Goal: Ask a question

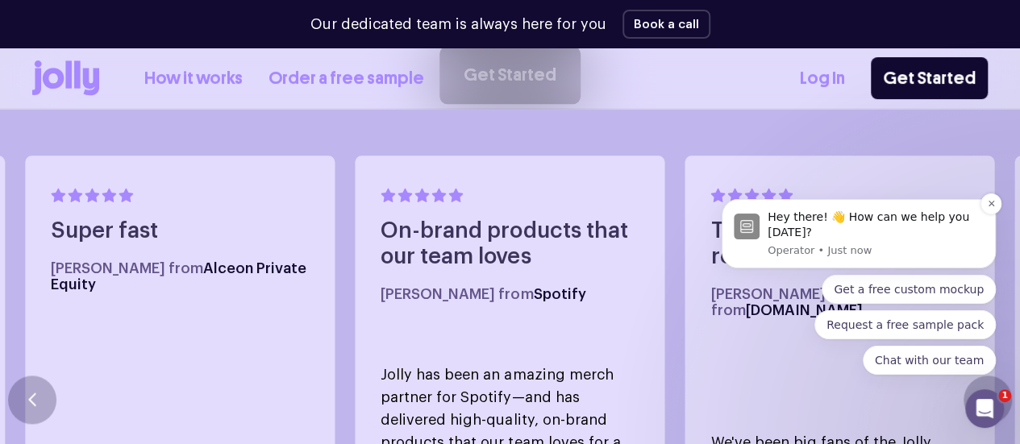
scroll to position [887, 0]
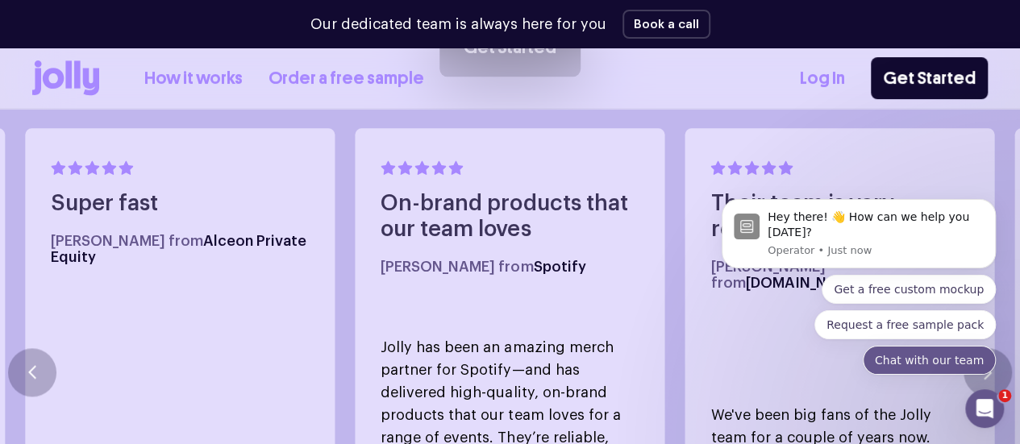
click at [914, 353] on button "Chat with our team" at bounding box center [929, 360] width 133 height 29
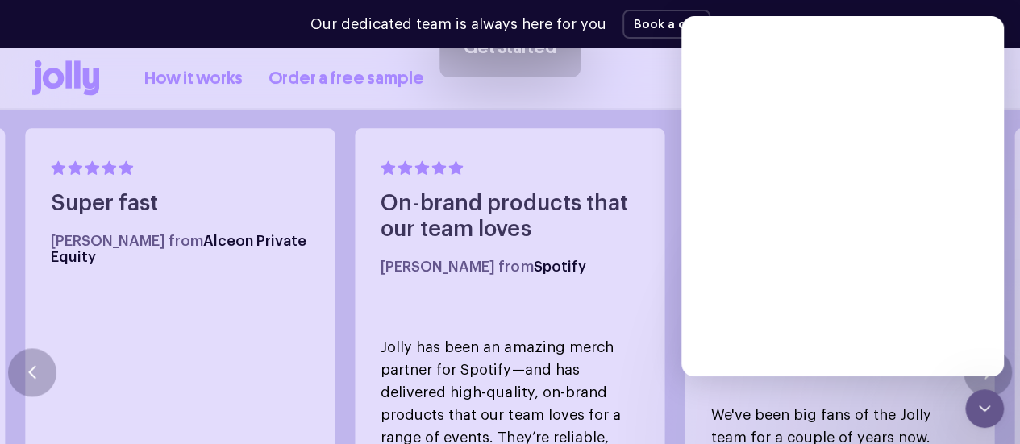
scroll to position [0, 0]
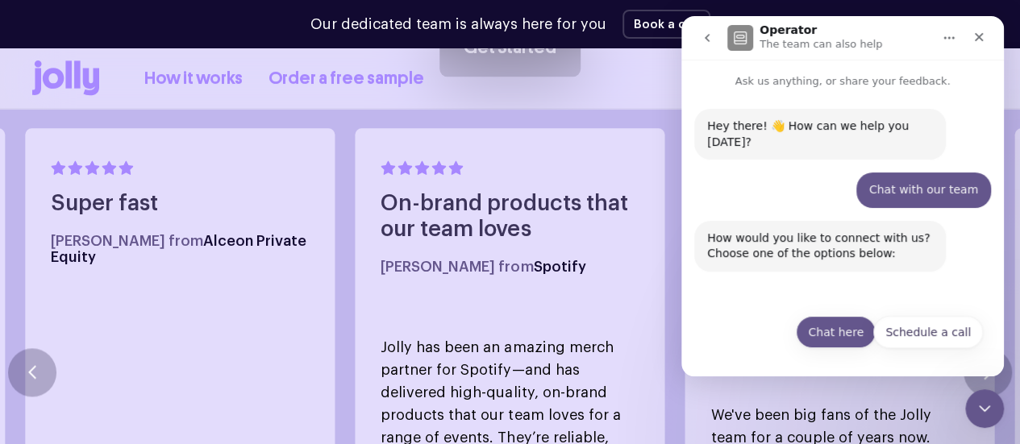
click at [861, 340] on button "Chat here" at bounding box center [836, 332] width 80 height 32
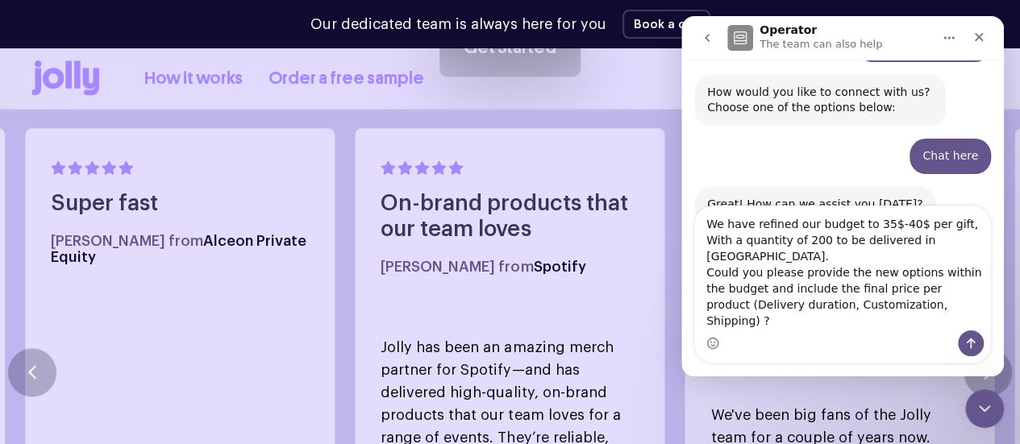
scroll to position [833, 0]
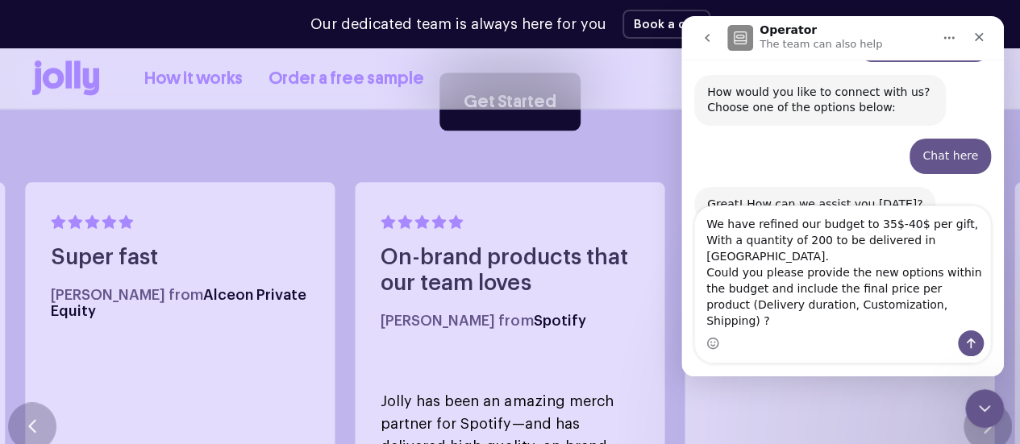
click at [764, 261] on textarea "We have refined our budget to 35$-40$ per gift, With a quantity of 200 to be de…" at bounding box center [842, 268] width 295 height 124
click at [868, 294] on textarea "We have our budget to 35$-40$ per gift, With a quantity of 200 to be delivered …" at bounding box center [842, 268] width 295 height 124
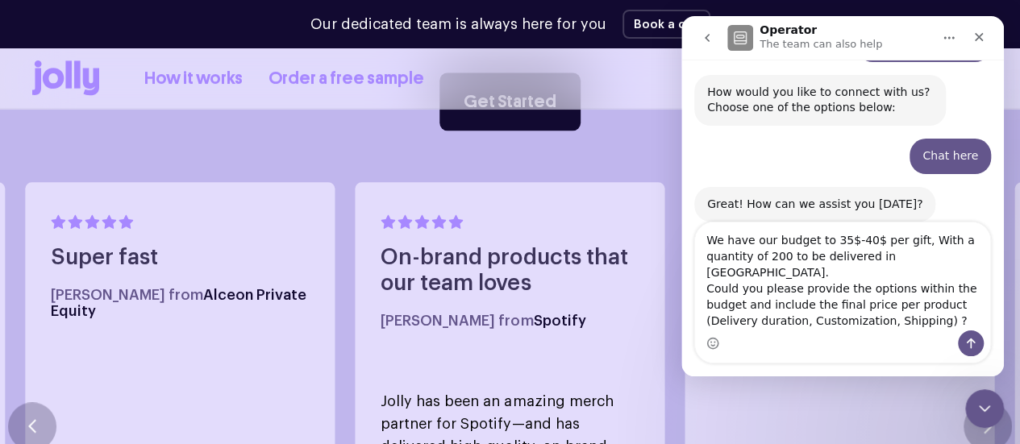
click at [900, 321] on textarea "We have our budget to 35$-40$ per gift, With a quantity of 200 to be delivered …" at bounding box center [842, 277] width 295 height 108
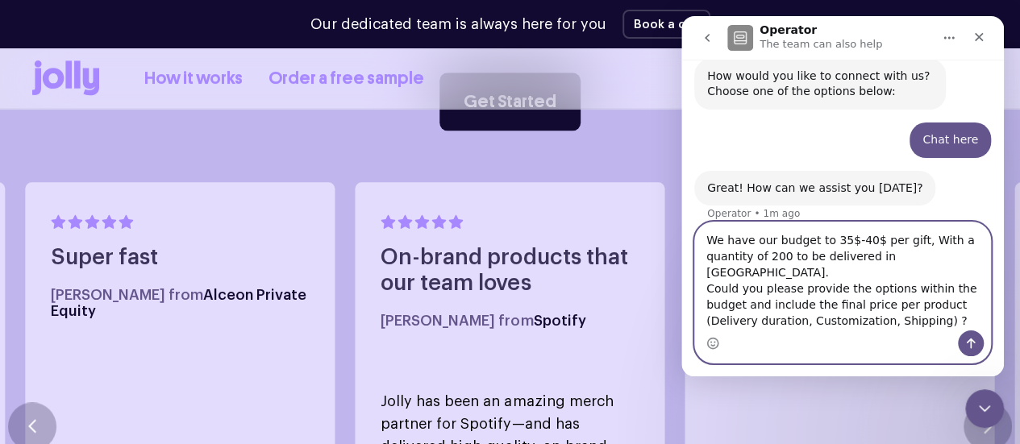
paste textarea "product can be anything related to corporate, home appliances, stationary, etc."
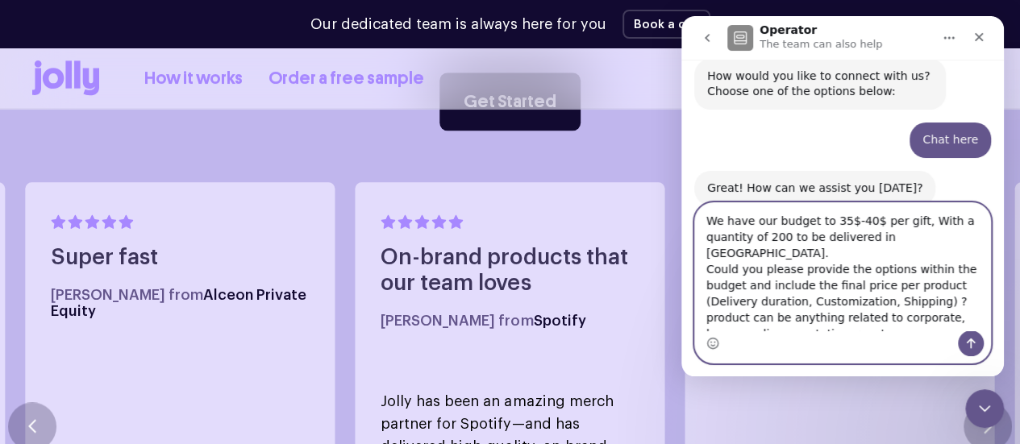
scroll to position [178, 0]
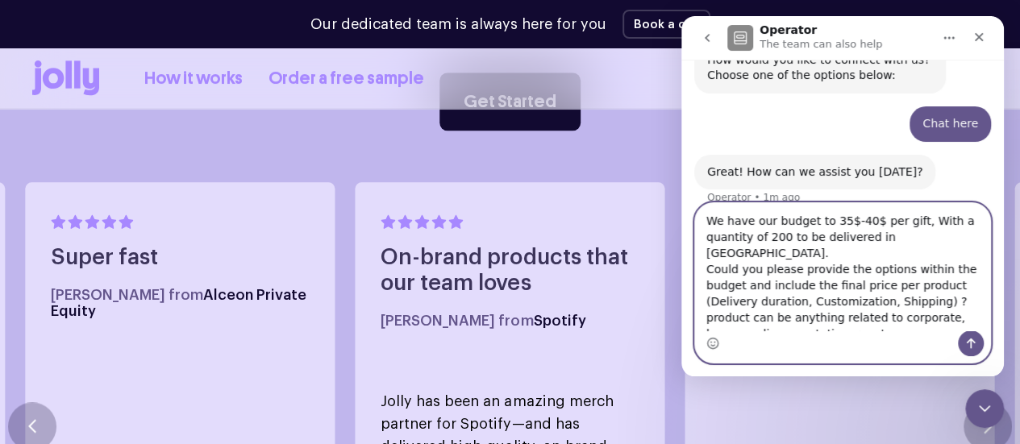
click at [801, 306] on textarea "We have our budget to 35$-40$ per gift, With a quantity of 200 to be delivered …" at bounding box center [842, 266] width 295 height 127
click at [801, 307] on textarea "We have our budget to 35$-40$ per gift, With a quantity of 200 to be delivered …" at bounding box center [842, 266] width 295 height 127
click at [810, 328] on textarea "We have our budget to 35$-40$ per gift, With a quantity of 200 to be delivered …" at bounding box center [842, 266] width 295 height 127
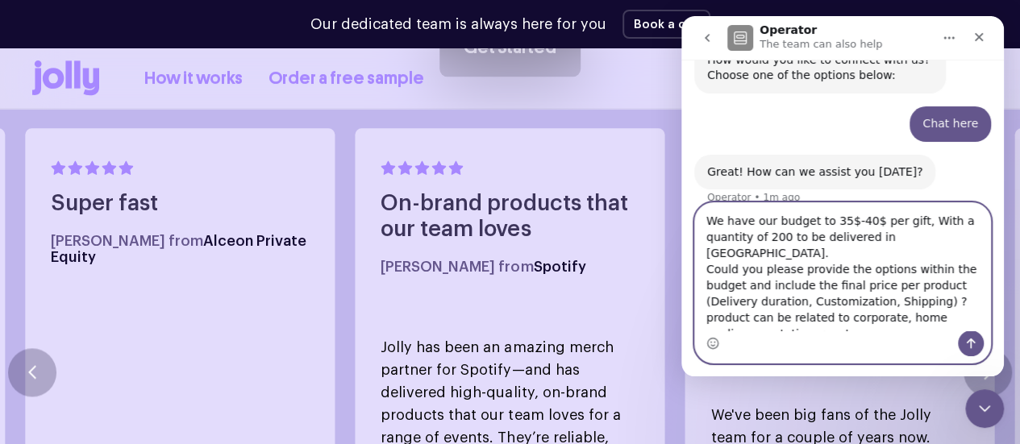
type textarea "We have our budget to 35$-40$ per gift, With a quantity of 200 to be delivered …"
click at [967, 333] on button "Send a message…" at bounding box center [971, 344] width 26 height 26
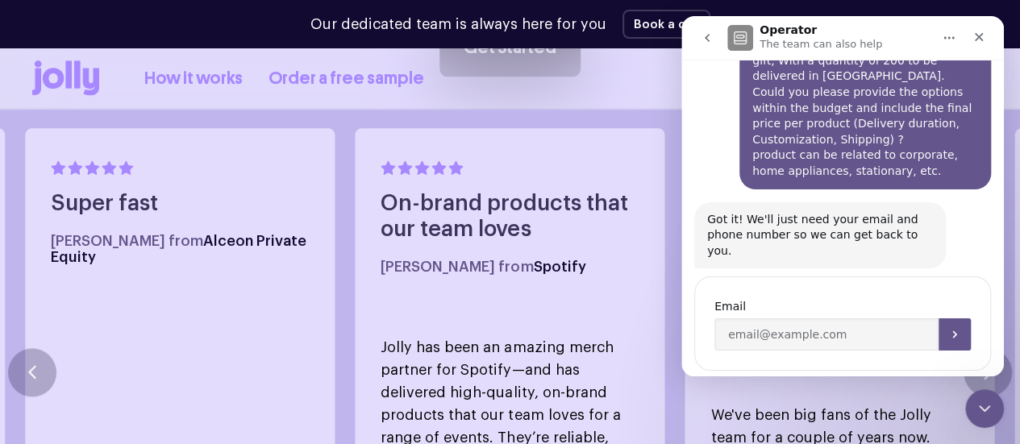
scroll to position [358, 0]
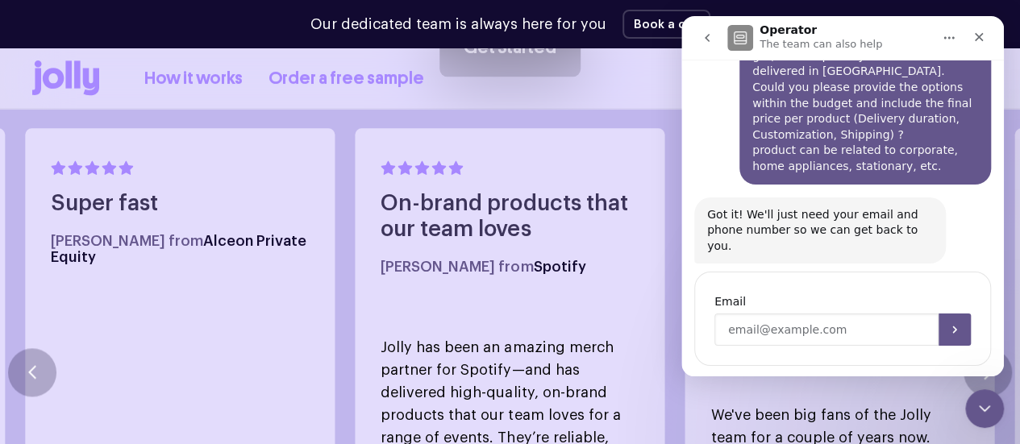
click at [821, 314] on input "Enter your email" at bounding box center [827, 330] width 224 height 32
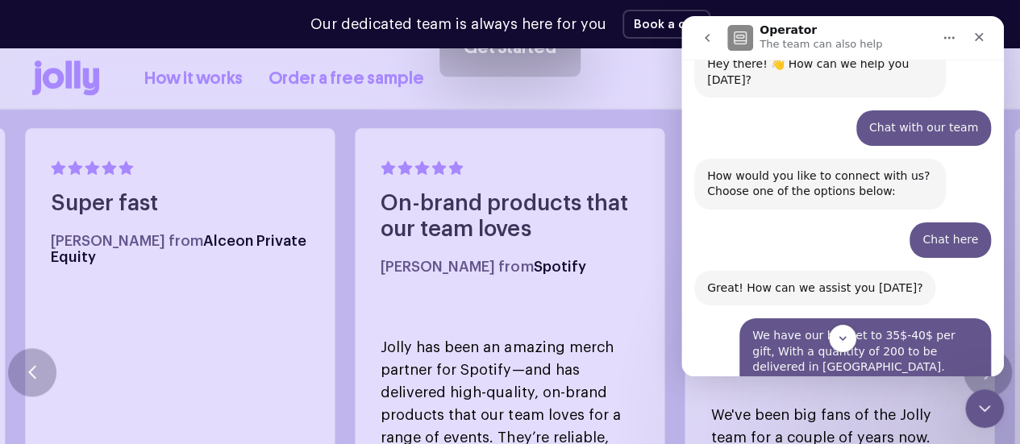
scroll to position [0, 0]
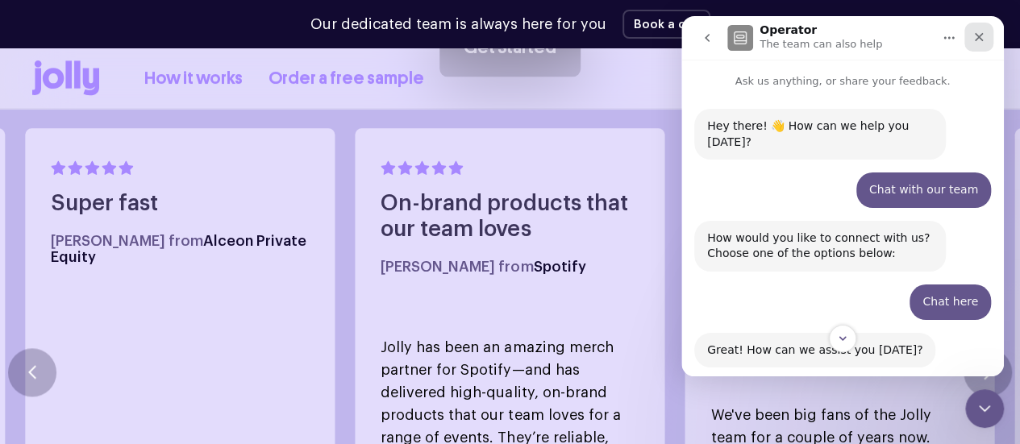
click at [985, 32] on icon "Close" at bounding box center [979, 37] width 13 height 13
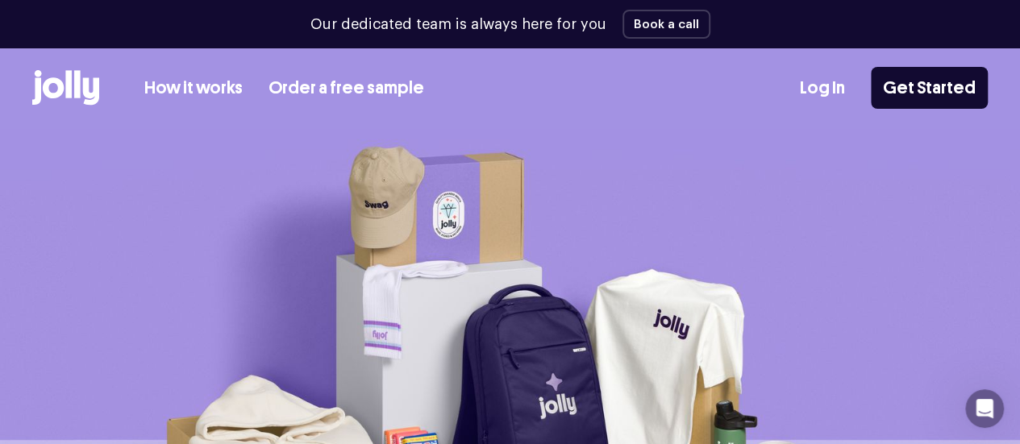
click at [232, 94] on link "How it works" at bounding box center [193, 88] width 98 height 27
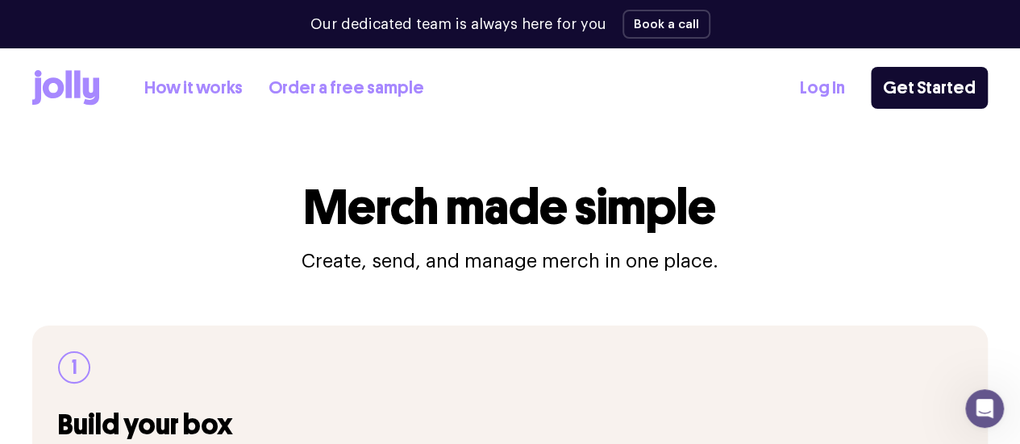
click at [64, 88] on icon at bounding box center [53, 87] width 21 height 21
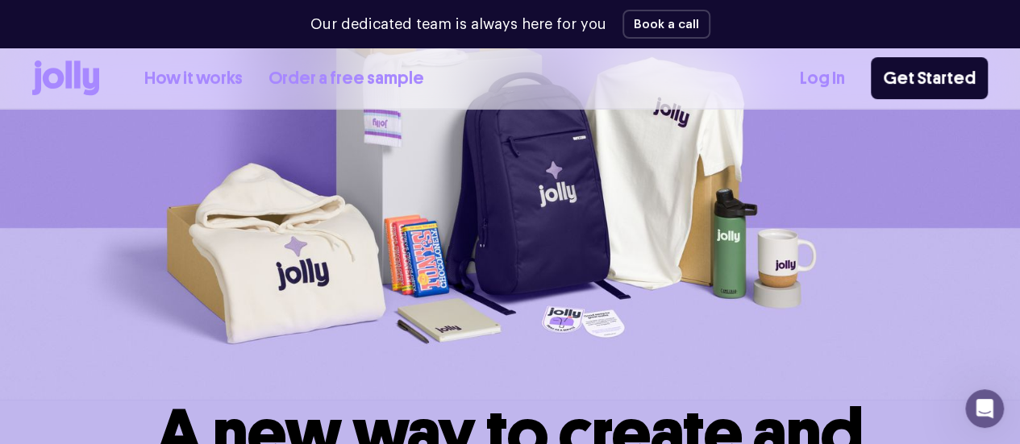
scroll to position [295, 0]
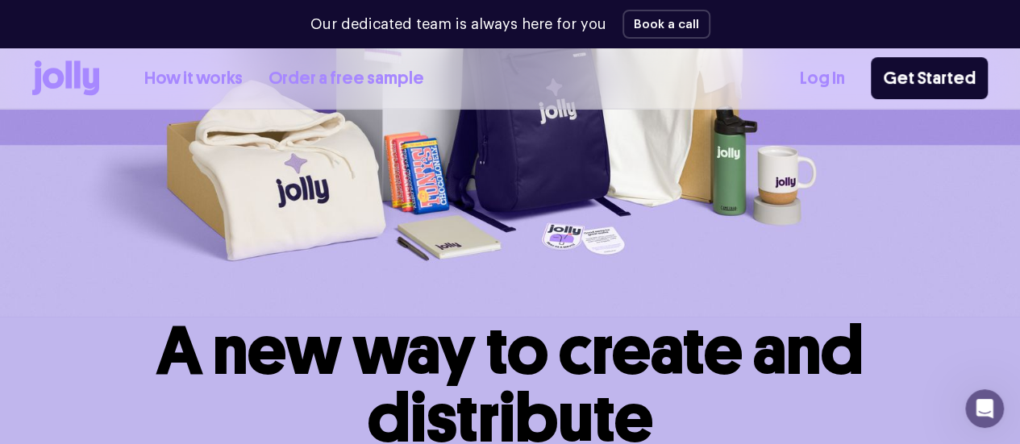
click at [280, 181] on img at bounding box center [510, 75] width 1020 height 483
click at [944, 156] on img at bounding box center [510, 75] width 1020 height 483
click at [853, 161] on img at bounding box center [510, 75] width 1020 height 483
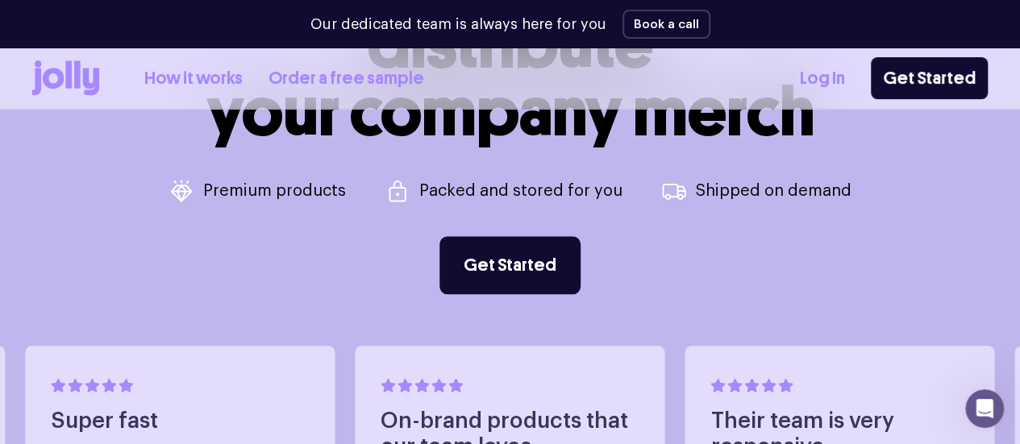
scroll to position [672, 0]
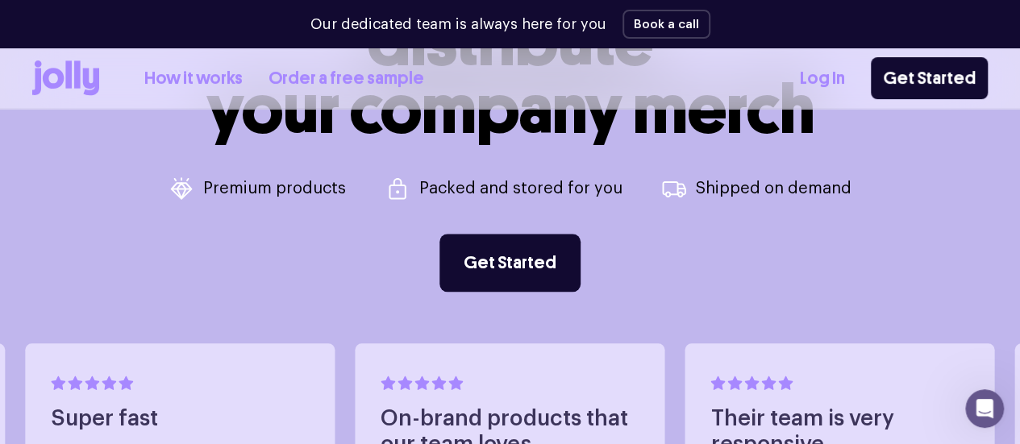
click at [303, 173] on div "A new way to create and distribute your company merch Premium products Packed a…" at bounding box center [510, 116] width 956 height 352
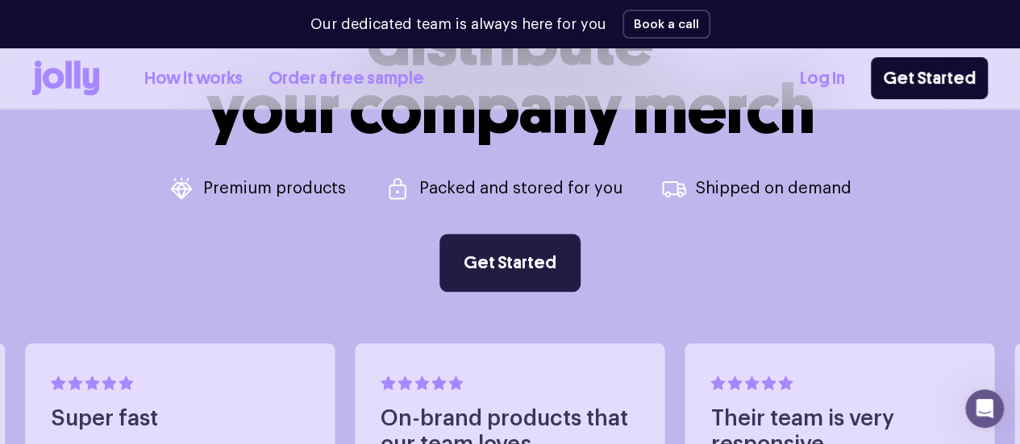
click at [515, 242] on link "Get Started" at bounding box center [510, 263] width 141 height 58
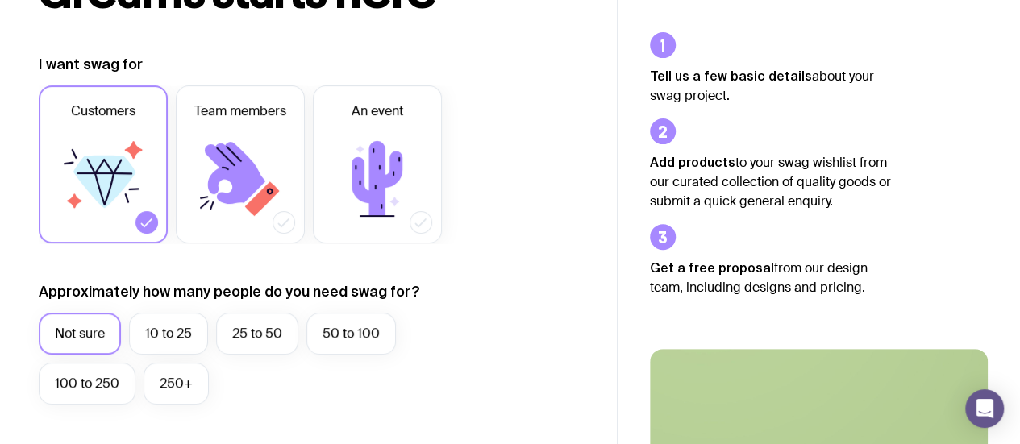
scroll to position [188, 0]
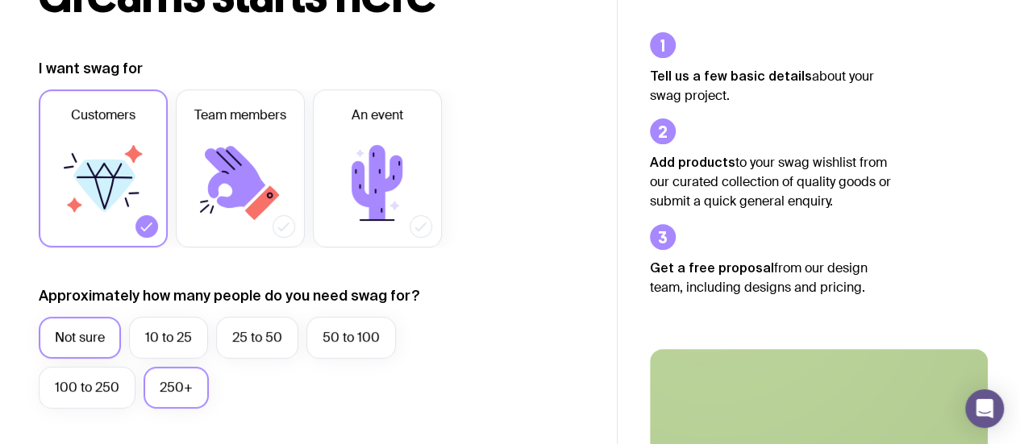
click at [152, 386] on label "250+" at bounding box center [176, 388] width 65 height 42
click at [0, 0] on input "250+" at bounding box center [0, 0] width 0 height 0
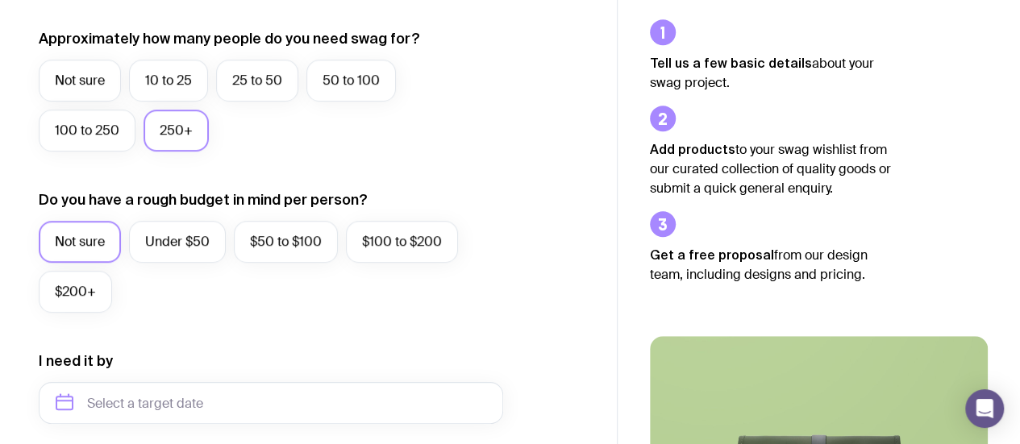
scroll to position [457, 0]
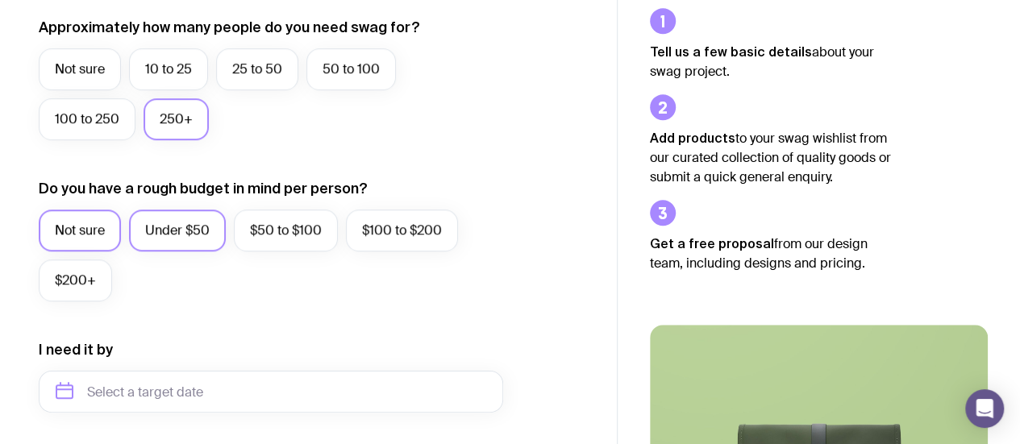
click at [190, 232] on label "Under $50" at bounding box center [177, 231] width 97 height 42
click at [0, 0] on input "Under $50" at bounding box center [0, 0] width 0 height 0
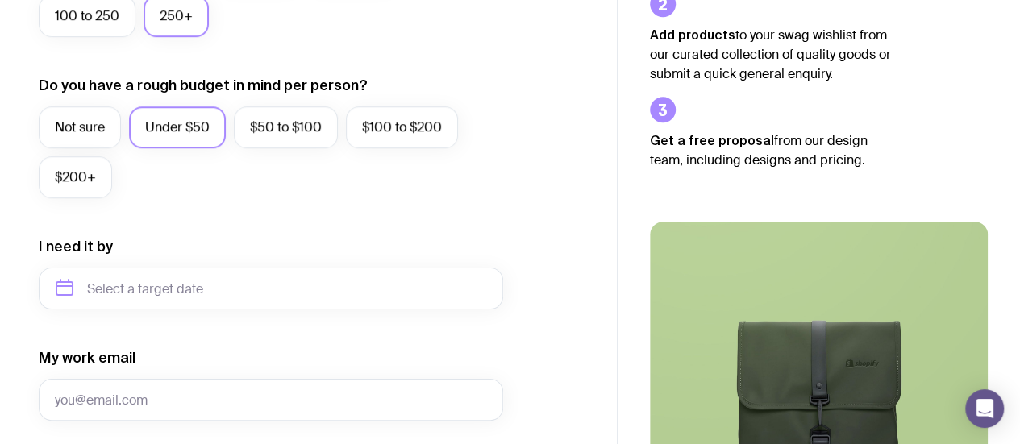
scroll to position [591, 0]
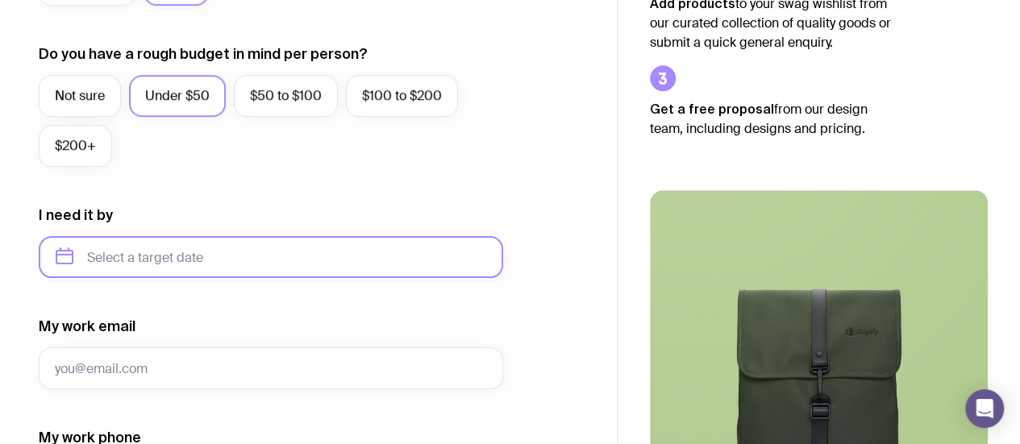
click at [190, 264] on input "text" at bounding box center [271, 257] width 465 height 42
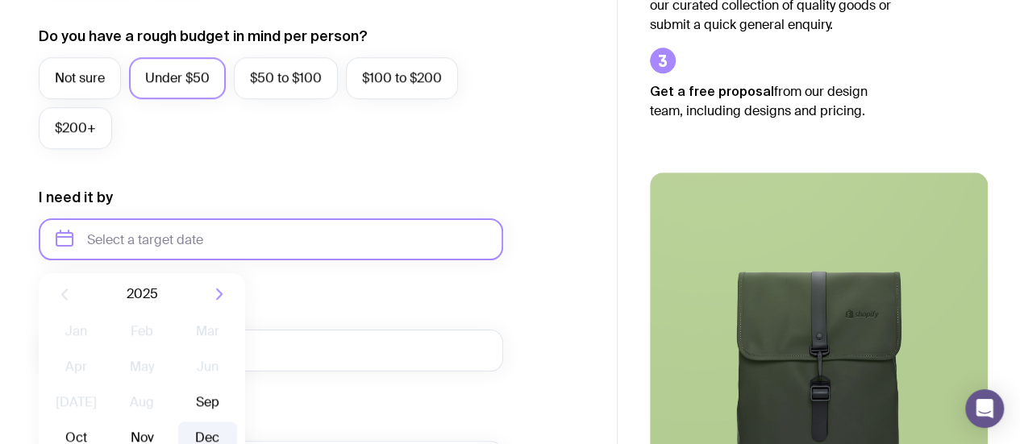
scroll to position [618, 0]
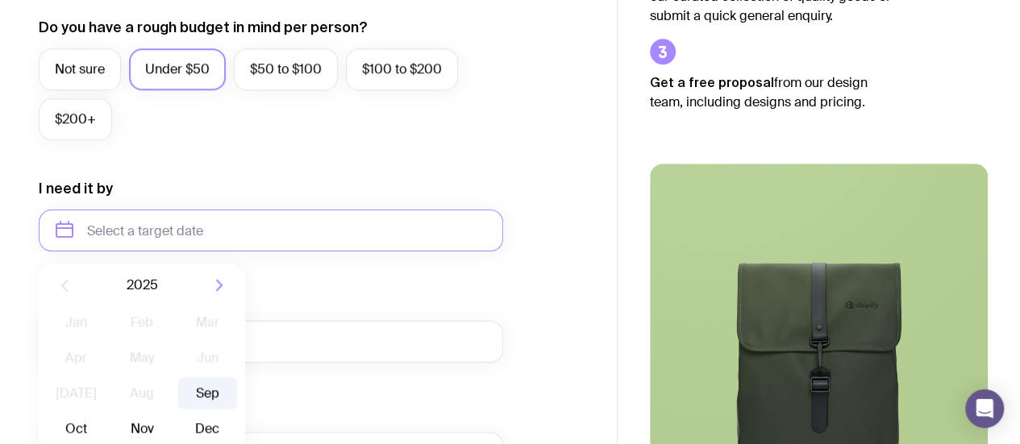
click at [106, 413] on button "Sep" at bounding box center [76, 429] width 59 height 32
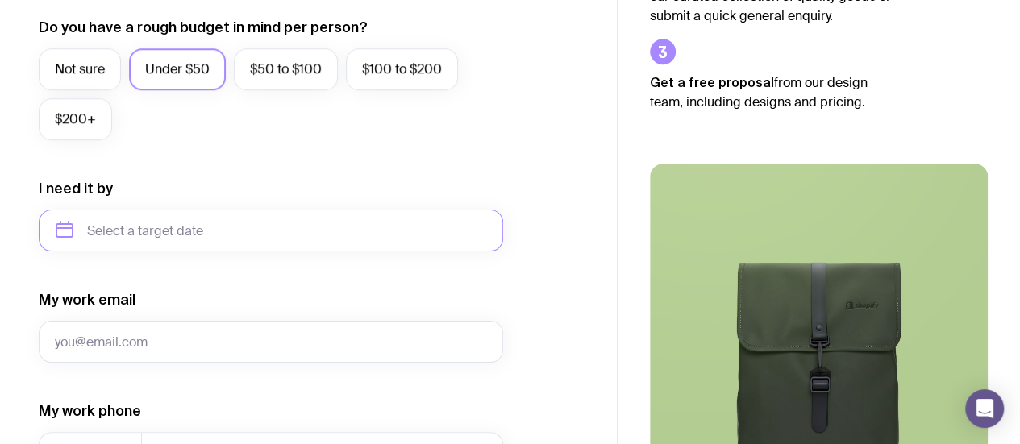
type input "[DATE]"
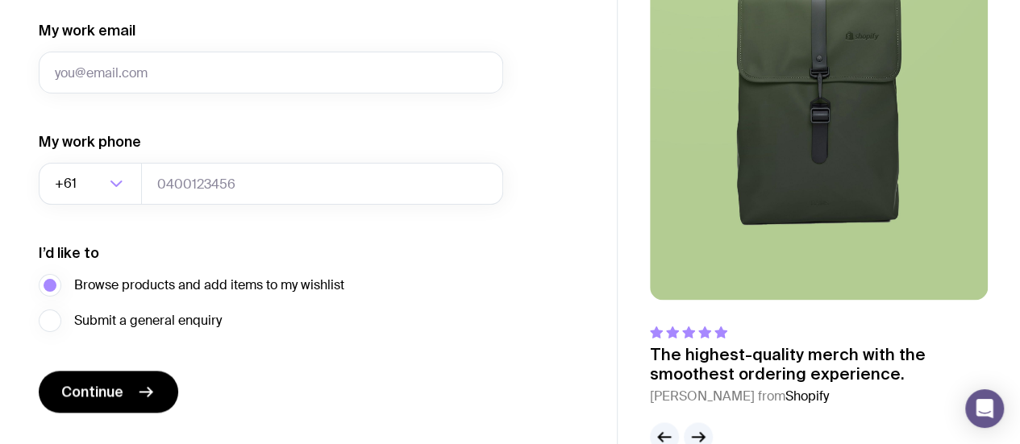
scroll to position [926, 0]
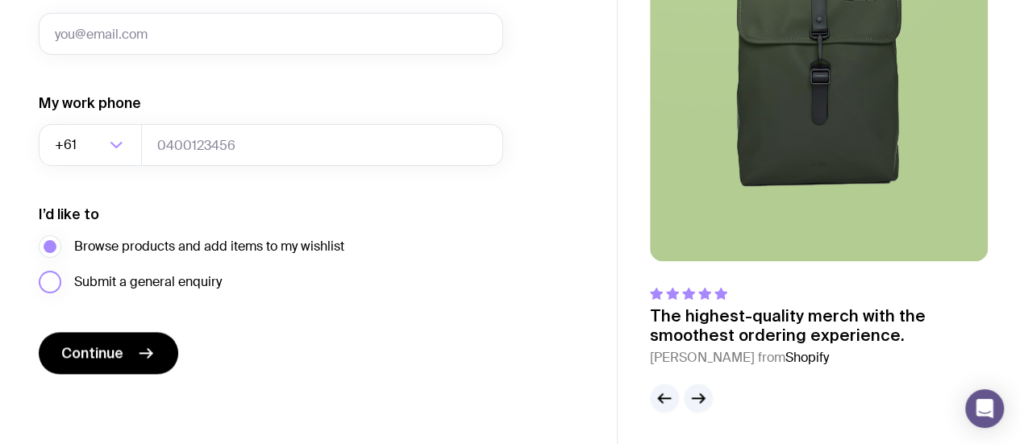
click at [209, 292] on label "Submit a general enquiry" at bounding box center [130, 282] width 183 height 23
click at [0, 0] on input "Submit a general enquiry" at bounding box center [0, 0] width 0 height 0
click at [242, 249] on span "Browse products and add items to my wishlist" at bounding box center [209, 246] width 270 height 19
click at [0, 0] on input "Browse products and add items to my wishlist" at bounding box center [0, 0] width 0 height 0
click at [692, 392] on icon "button" at bounding box center [698, 398] width 19 height 19
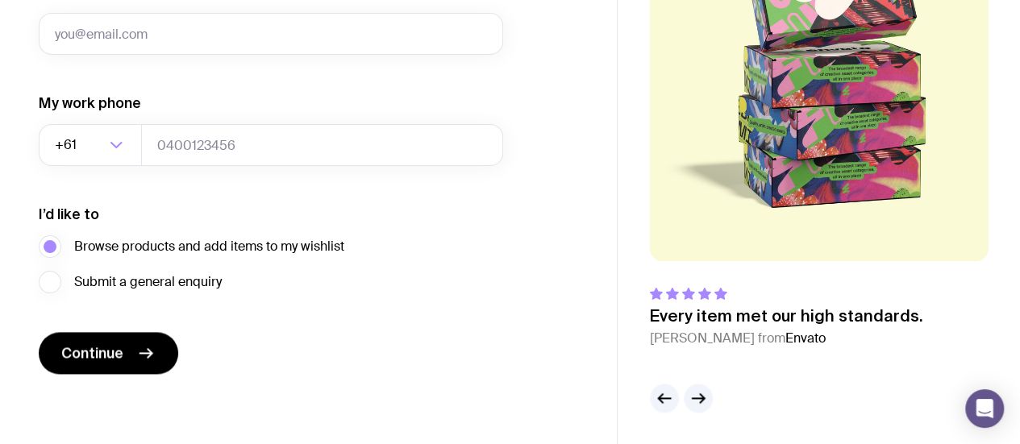
click at [693, 391] on icon "button" at bounding box center [698, 398] width 19 height 19
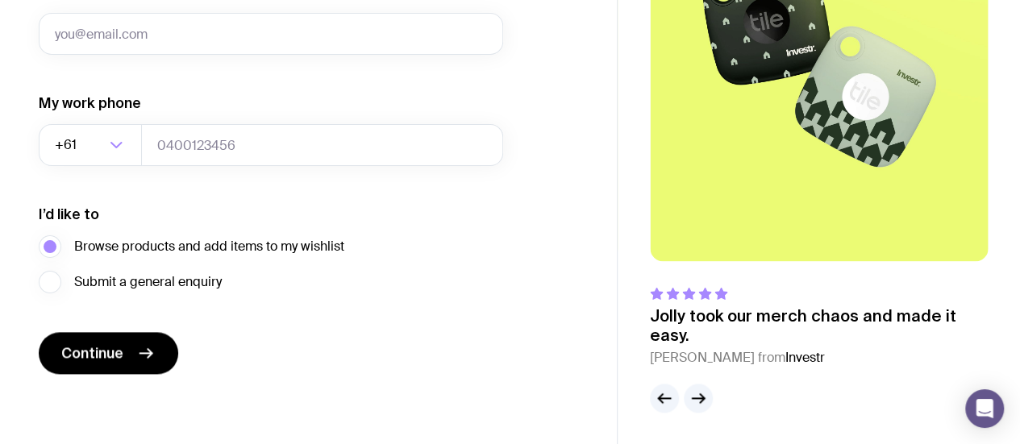
click at [693, 391] on icon "button" at bounding box center [698, 398] width 19 height 19
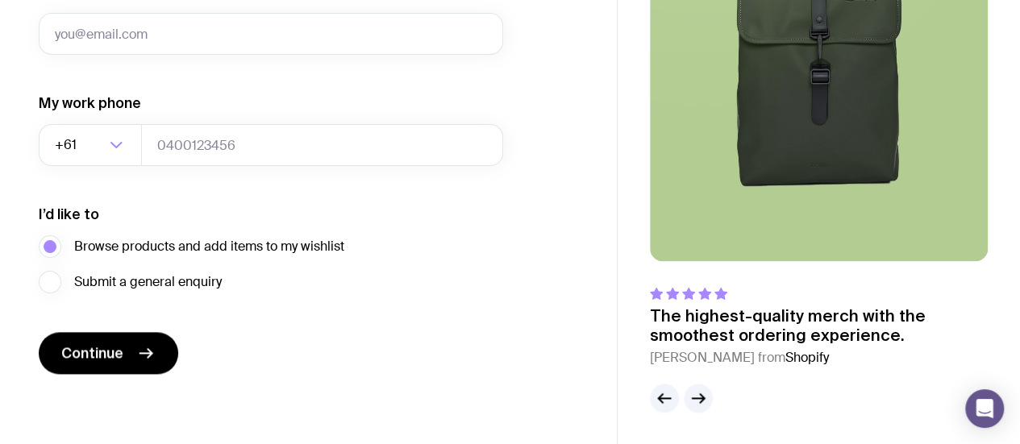
click at [693, 391] on icon "button" at bounding box center [698, 398] width 19 height 19
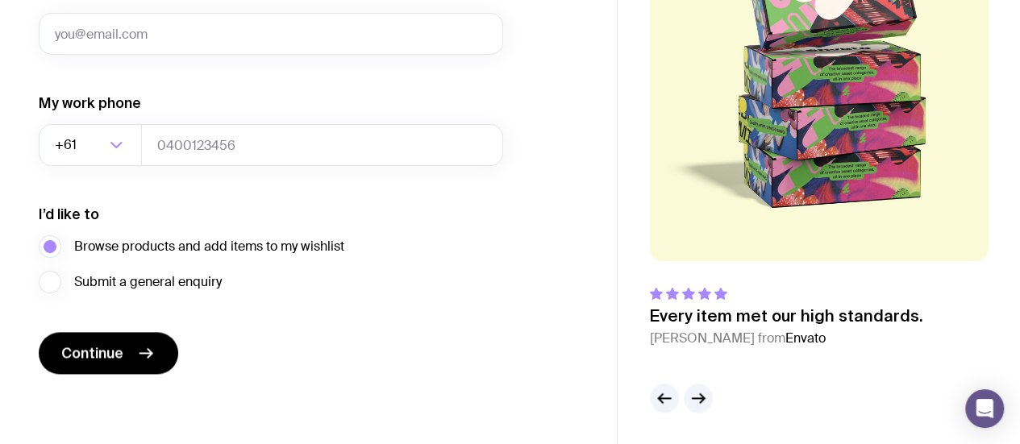
click at [693, 391] on icon "button" at bounding box center [698, 398] width 19 height 19
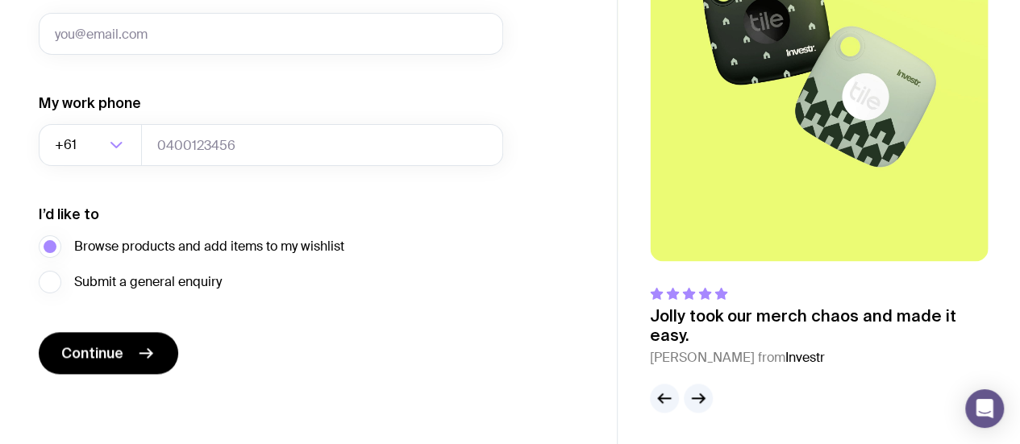
click at [693, 391] on icon "button" at bounding box center [698, 398] width 19 height 19
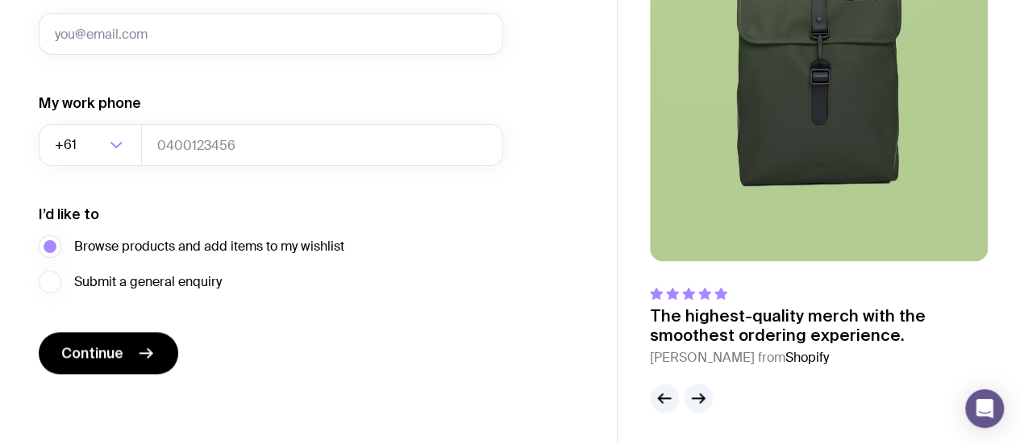
click at [762, 254] on img at bounding box center [819, 59] width 338 height 406
click at [842, 136] on img at bounding box center [819, 59] width 338 height 406
click at [844, 138] on img at bounding box center [819, 59] width 338 height 406
click at [710, 398] on button "button" at bounding box center [698, 398] width 29 height 29
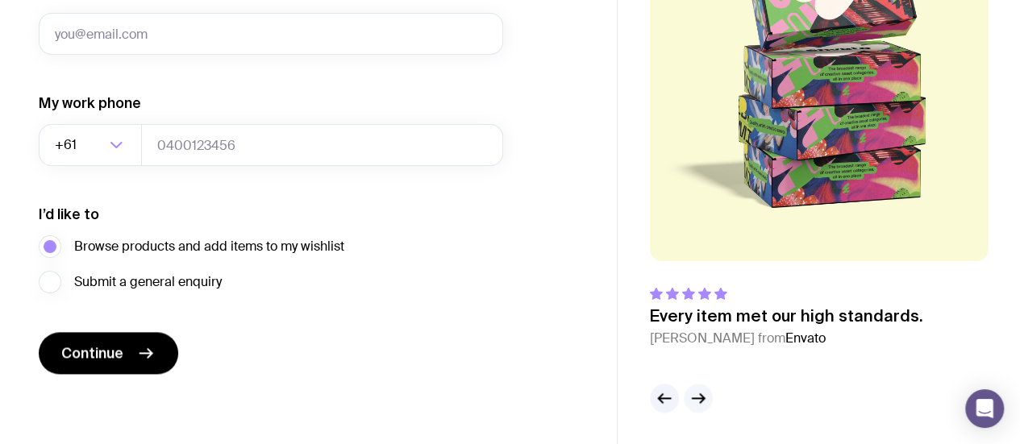
click at [710, 398] on button "button" at bounding box center [698, 398] width 29 height 29
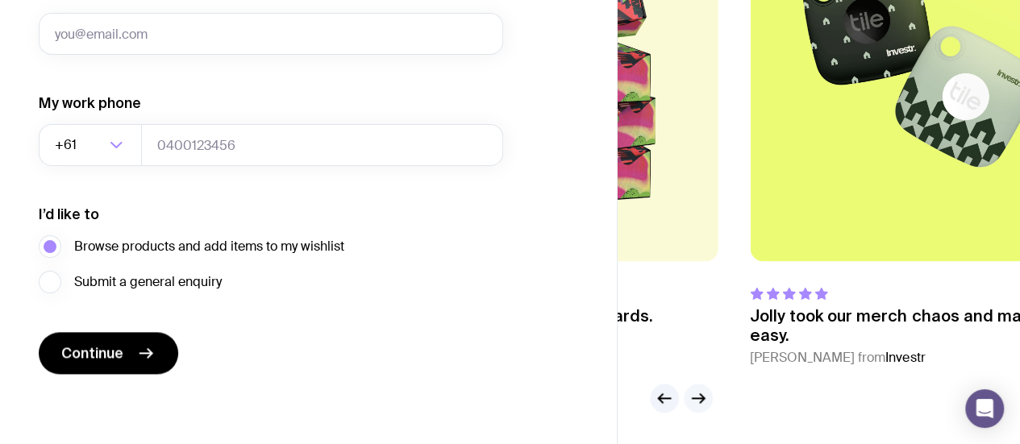
click at [710, 398] on button "button" at bounding box center [698, 398] width 29 height 29
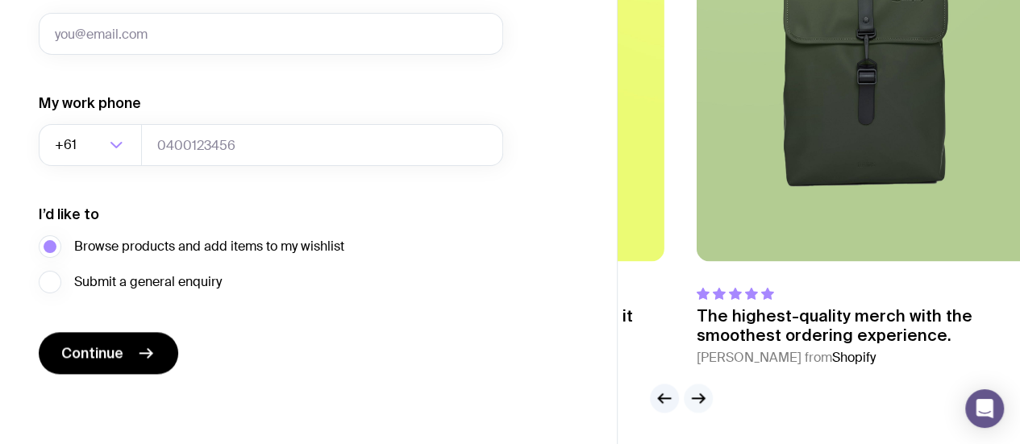
click at [710, 398] on button "button" at bounding box center [698, 398] width 29 height 29
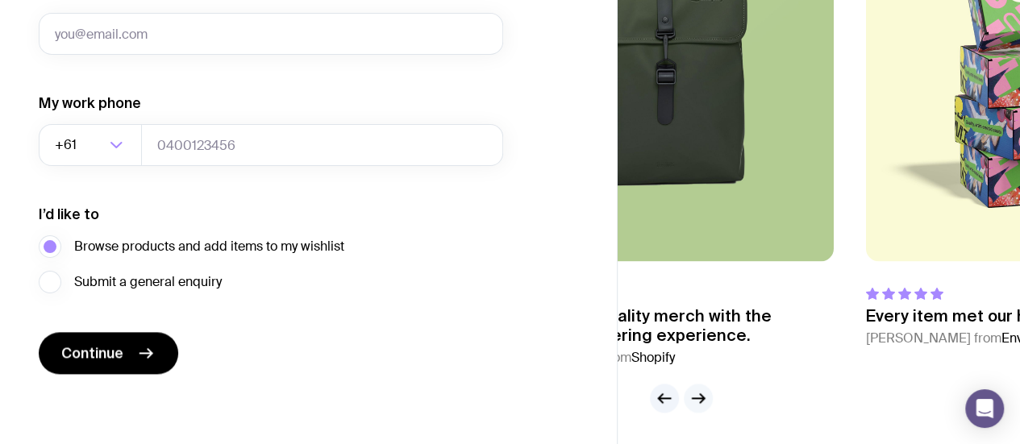
click at [710, 398] on button "button" at bounding box center [698, 398] width 29 height 29
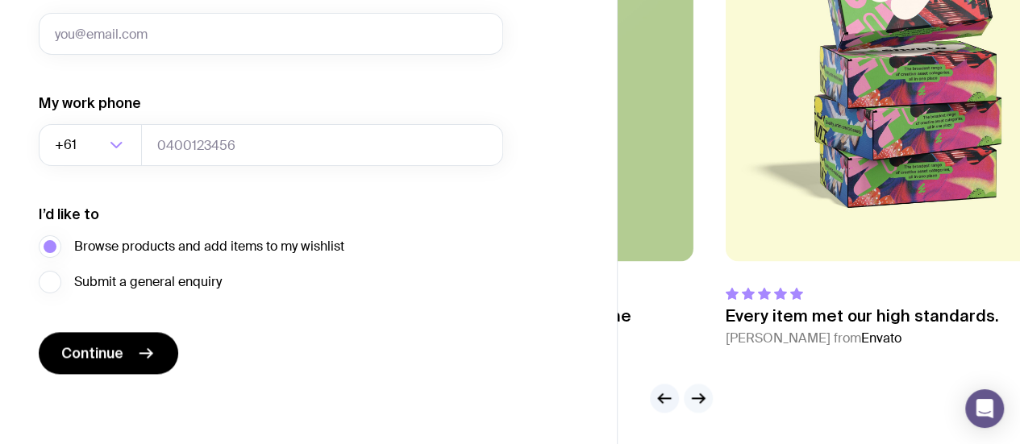
click at [710, 398] on button "button" at bounding box center [698, 398] width 29 height 29
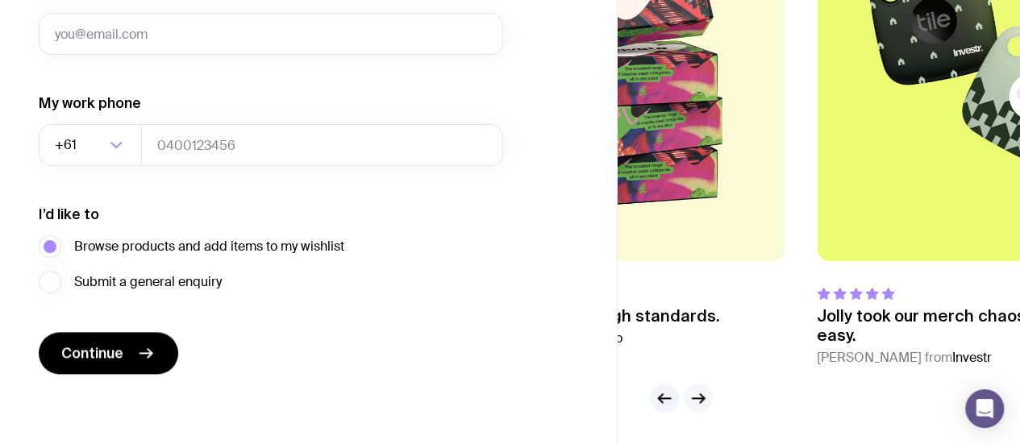
click at [710, 398] on button "button" at bounding box center [698, 398] width 29 height 29
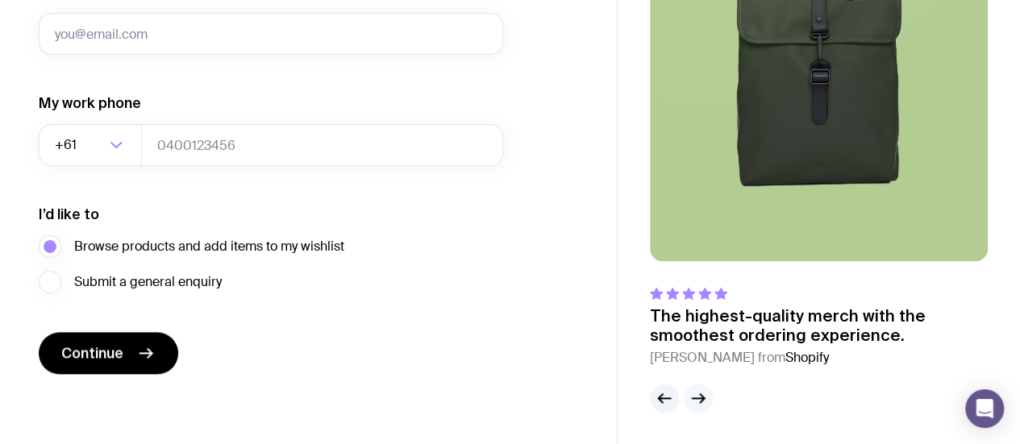
click at [710, 398] on button "button" at bounding box center [698, 398] width 29 height 29
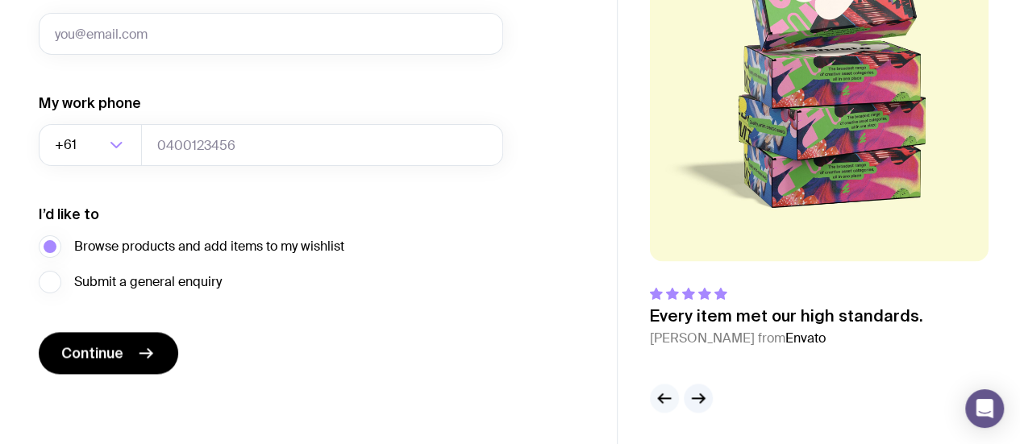
click at [668, 402] on icon "button" at bounding box center [664, 398] width 19 height 19
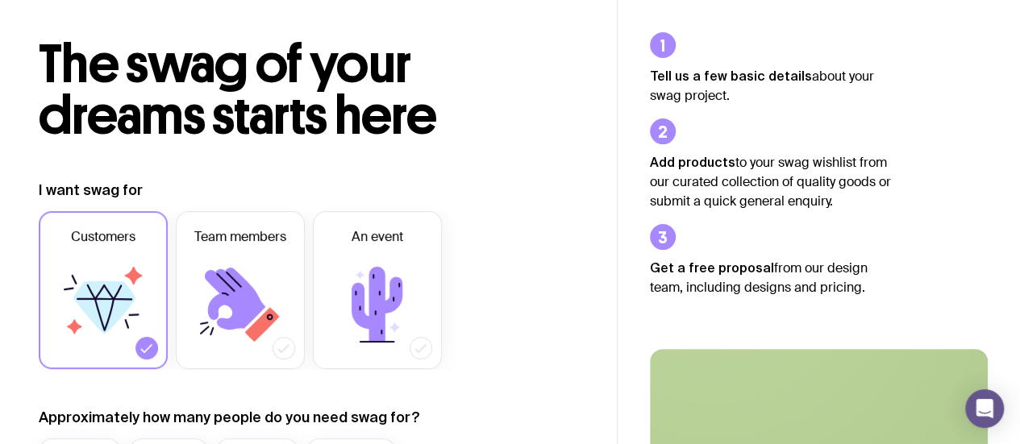
scroll to position [0, 0]
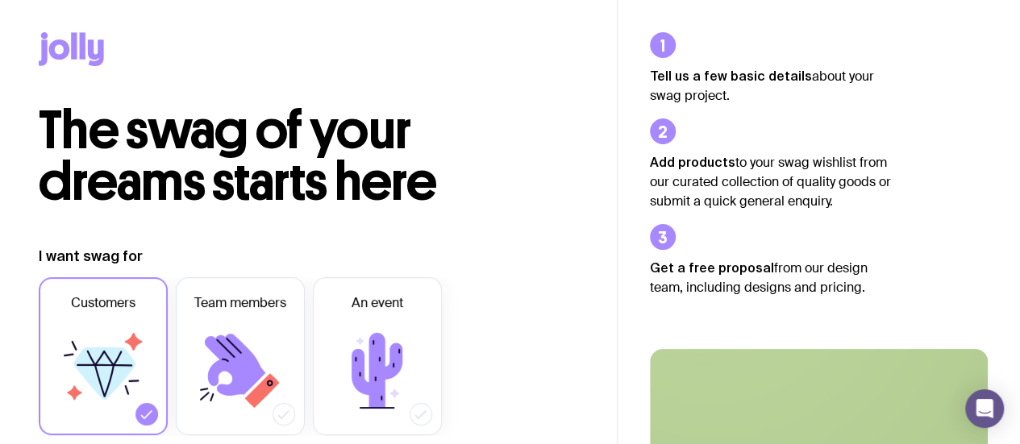
click at [320, 12] on div at bounding box center [309, 52] width 540 height 105
